Goal: Task Accomplishment & Management: Complete application form

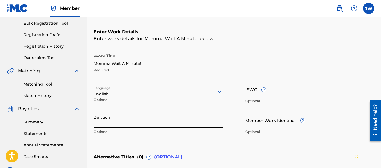
scroll to position [82, 0]
click at [98, 123] on input "Duration" at bounding box center [158, 120] width 129 height 16
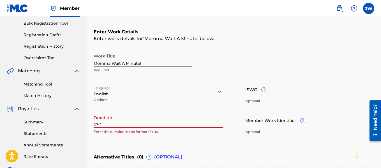
type input "03:26"
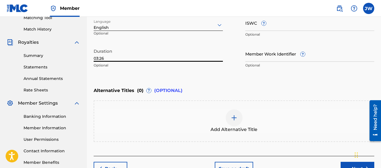
scroll to position [183, 0]
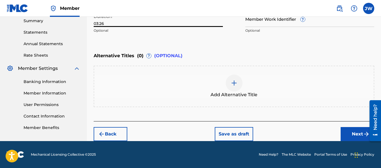
click at [354, 132] on button "Next" at bounding box center [358, 134] width 34 height 14
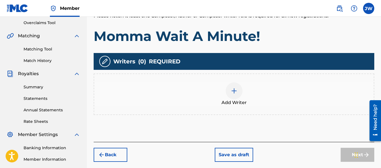
scroll to position [123, 0]
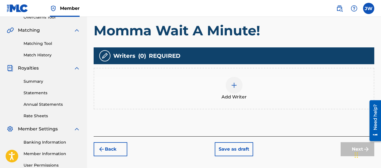
click at [234, 87] on img at bounding box center [234, 85] width 7 height 7
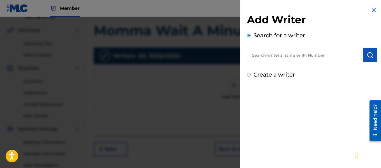
click at [256, 56] on input "text" at bounding box center [305, 55] width 116 height 14
type input "[PERSON_NAME] st. [PERSON_NAME]"
click at [368, 59] on button "submit" at bounding box center [370, 55] width 14 height 14
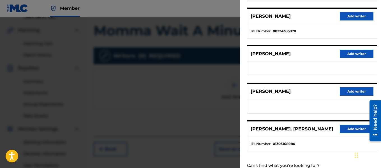
scroll to position [123, 0]
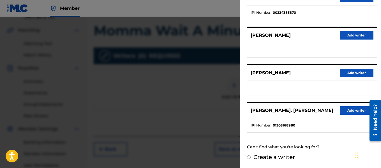
click at [349, 111] on button "Add writer" at bounding box center [357, 110] width 34 height 8
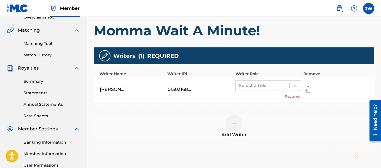
click at [247, 89] on div at bounding box center [263, 86] width 48 height 8
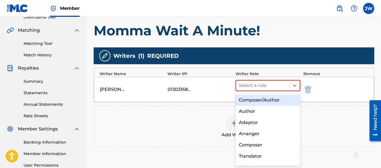
click at [253, 100] on div "Composer/Author" at bounding box center [268, 100] width 65 height 11
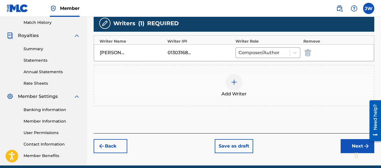
scroll to position [171, 0]
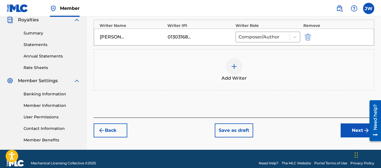
click at [350, 130] on button "Next" at bounding box center [358, 130] width 34 height 14
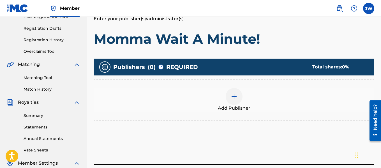
scroll to position [111, 0]
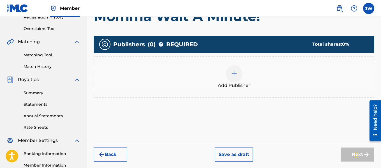
click at [242, 84] on span "Add Publisher" at bounding box center [234, 85] width 33 height 7
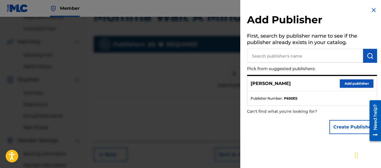
click at [349, 82] on button "Add publisher" at bounding box center [357, 83] width 34 height 8
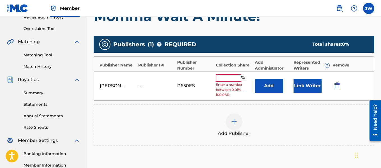
click at [223, 77] on input "text" at bounding box center [228, 77] width 25 height 7
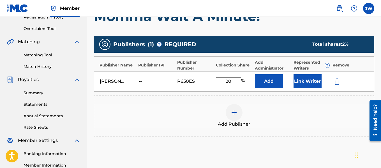
type input "2"
type input "100"
click at [306, 79] on button "Link Writer" at bounding box center [308, 81] width 28 height 14
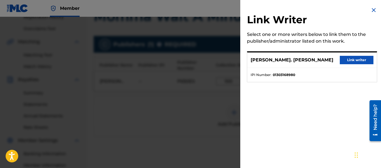
click at [352, 59] on button "Link writer" at bounding box center [357, 60] width 34 height 8
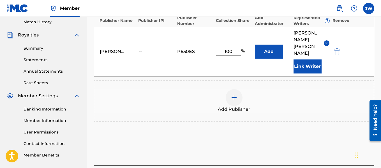
scroll to position [187, 0]
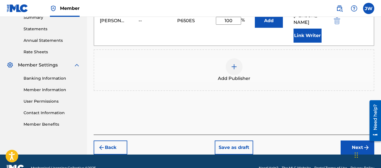
click at [346, 141] on button "Next" at bounding box center [358, 148] width 34 height 14
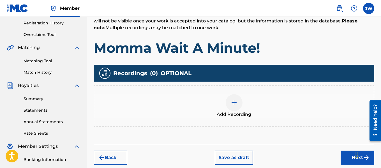
scroll to position [109, 0]
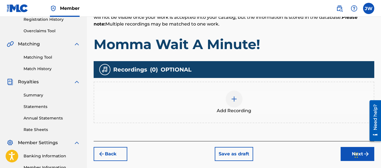
click at [237, 100] on img at bounding box center [234, 99] width 7 height 7
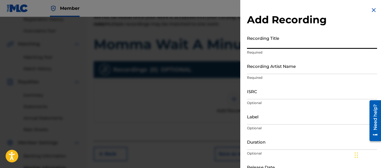
click at [280, 45] on input "Recording Title" at bounding box center [312, 41] width 130 height 16
type input "Momma Wait A Minute!"
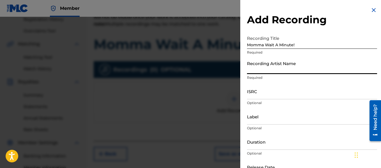
click at [279, 69] on input "Recording Artist Name" at bounding box center [312, 66] width 130 height 16
type input "[PERSON_NAME]. [PERSON_NAME]"
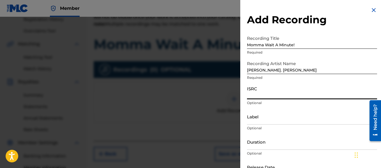
click at [259, 94] on input "ISRC" at bounding box center [312, 91] width 130 height 16
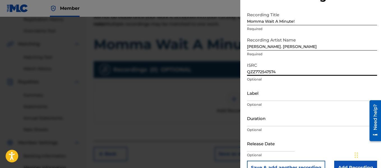
scroll to position [24, 0]
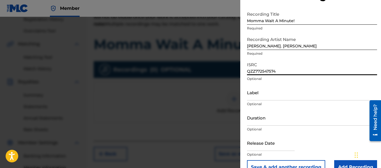
type input "QZZ772547574"
click at [289, 120] on input "Duration" at bounding box center [312, 118] width 130 height 16
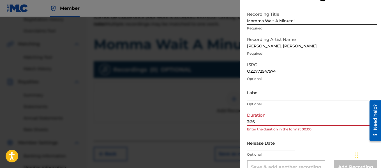
click at [247, 121] on input "3:26" at bounding box center [312, 118] width 130 height 16
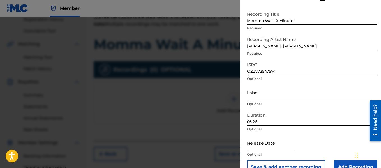
scroll to position [37, 0]
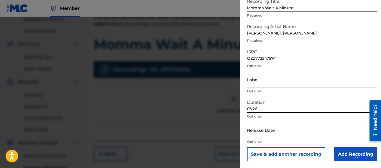
type input "03:26"
click at [294, 133] on input "text" at bounding box center [271, 130] width 48 height 16
select select "7"
select select "2025"
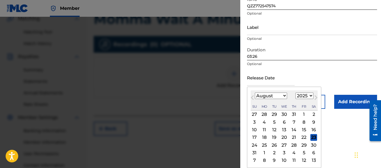
scroll to position [136, 0]
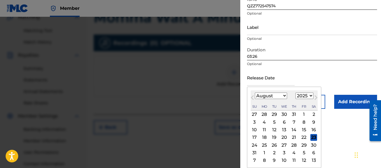
click at [266, 145] on div "25" at bounding box center [264, 145] width 7 height 7
type input "[DATE]"
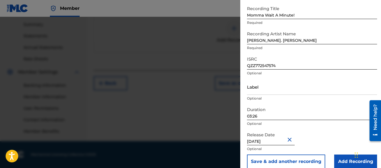
scroll to position [29, 0]
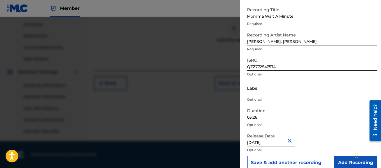
click at [342, 164] on input "Add Recording" at bounding box center [355, 163] width 43 height 14
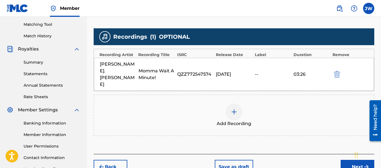
scroll to position [180, 0]
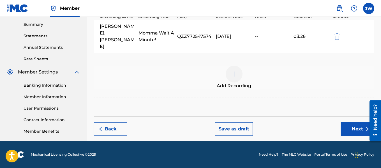
click at [354, 122] on button "Next" at bounding box center [358, 129] width 34 height 14
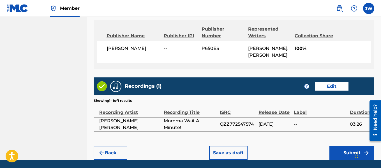
scroll to position [313, 0]
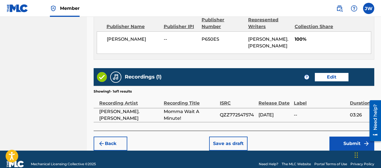
click at [342, 137] on button "Submit" at bounding box center [352, 144] width 45 height 14
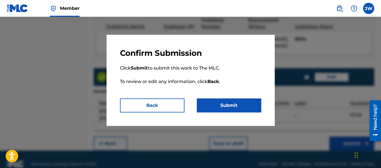
click at [235, 107] on button "Submit" at bounding box center [229, 105] width 65 height 14
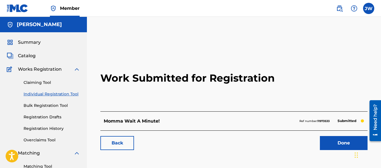
click at [47, 131] on link "Registration History" at bounding box center [52, 129] width 57 height 6
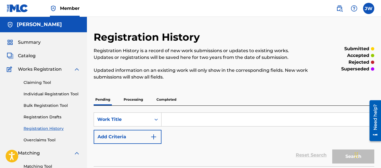
click at [201, 122] on input "Search Form" at bounding box center [268, 119] width 213 height 13
click at [167, 102] on p "Completed" at bounding box center [166, 100] width 23 height 12
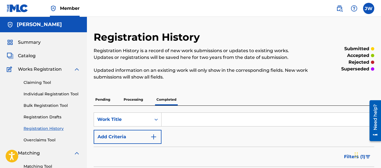
click at [178, 121] on input "Search Form" at bounding box center [268, 119] width 213 height 13
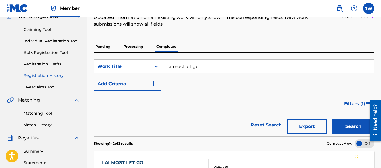
scroll to position [57, 0]
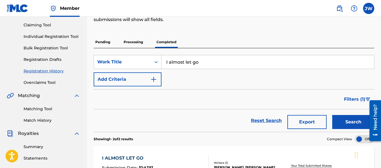
click at [347, 124] on button "Search" at bounding box center [353, 122] width 42 height 14
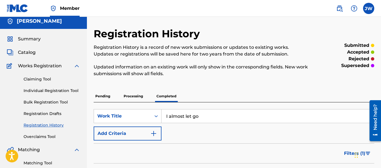
scroll to position [0, 0]
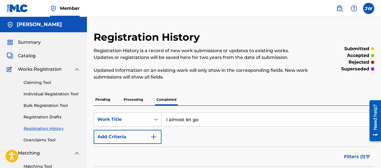
click at [275, 117] on input "I almost let go" at bounding box center [268, 119] width 213 height 13
type input "I"
click at [136, 104] on p "Processing" at bounding box center [133, 100] width 23 height 12
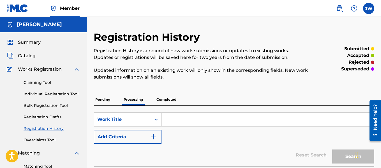
click at [169, 98] on p "Completed" at bounding box center [166, 100] width 23 height 12
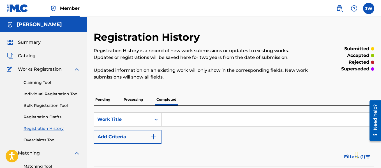
click at [29, 53] on span "Catalog" at bounding box center [27, 55] width 18 height 7
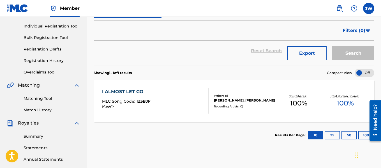
scroll to position [69, 0]
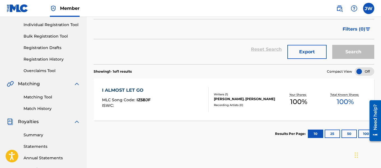
click at [54, 23] on link "Individual Registration Tool" at bounding box center [52, 25] width 57 height 6
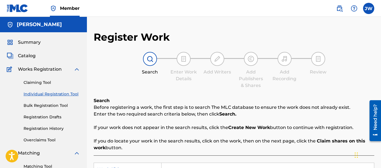
click at [33, 56] on span "Catalog" at bounding box center [27, 55] width 18 height 7
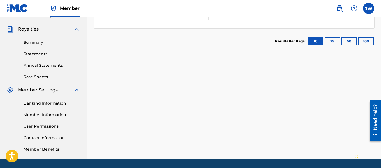
scroll to position [163, 0]
